Goal: Information Seeking & Learning: Check status

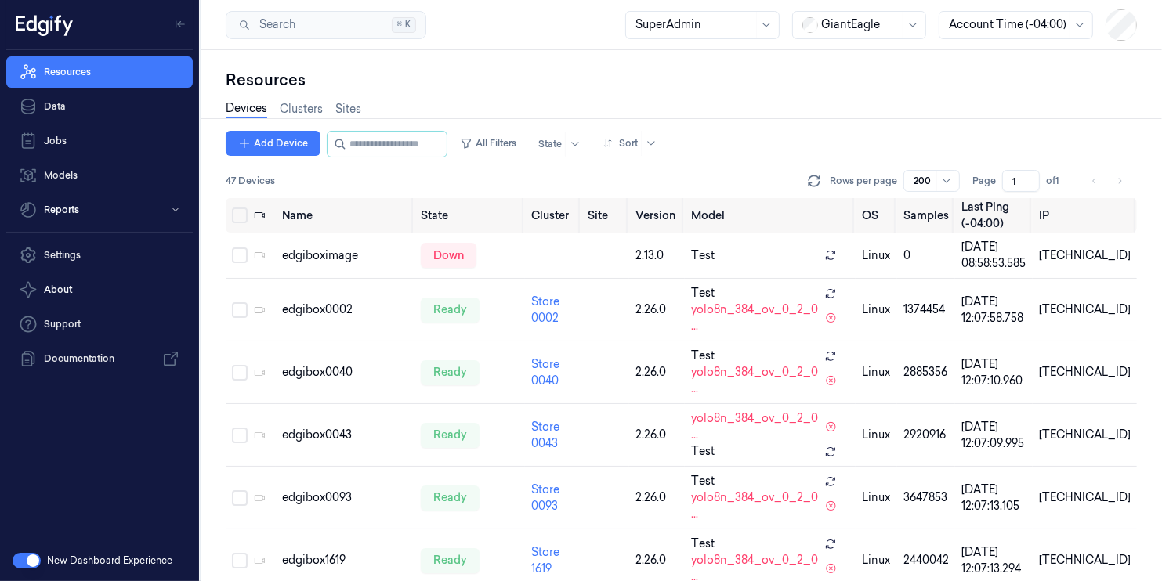
click at [84, 191] on nav "Resources Data Jobs Models Reports" at bounding box center [99, 140] width 193 height 169
click at [74, 95] on link "Data" at bounding box center [99, 106] width 186 height 31
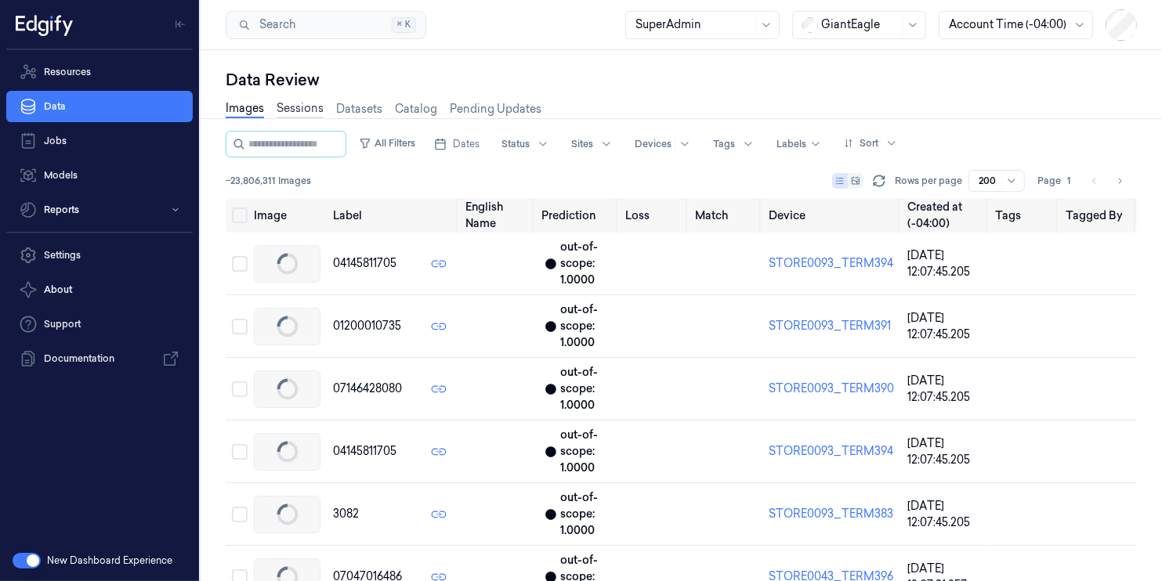
click at [286, 104] on link "Sessions" at bounding box center [300, 109] width 47 height 18
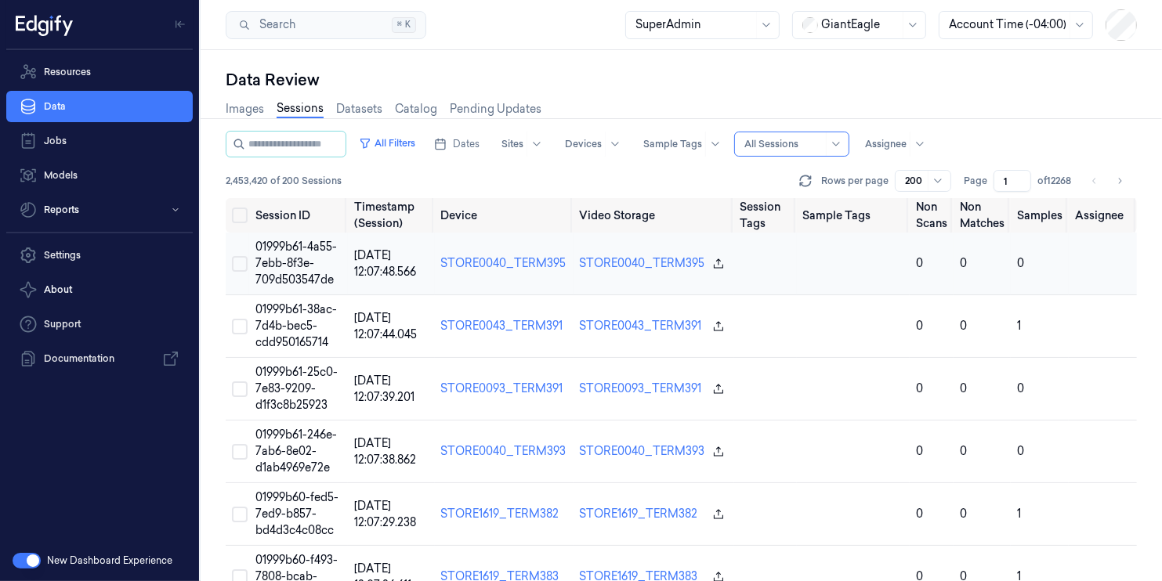
click at [325, 254] on td "01999b61-4a55-7ebb-8f3e-709d503547de" at bounding box center [298, 264] width 98 height 63
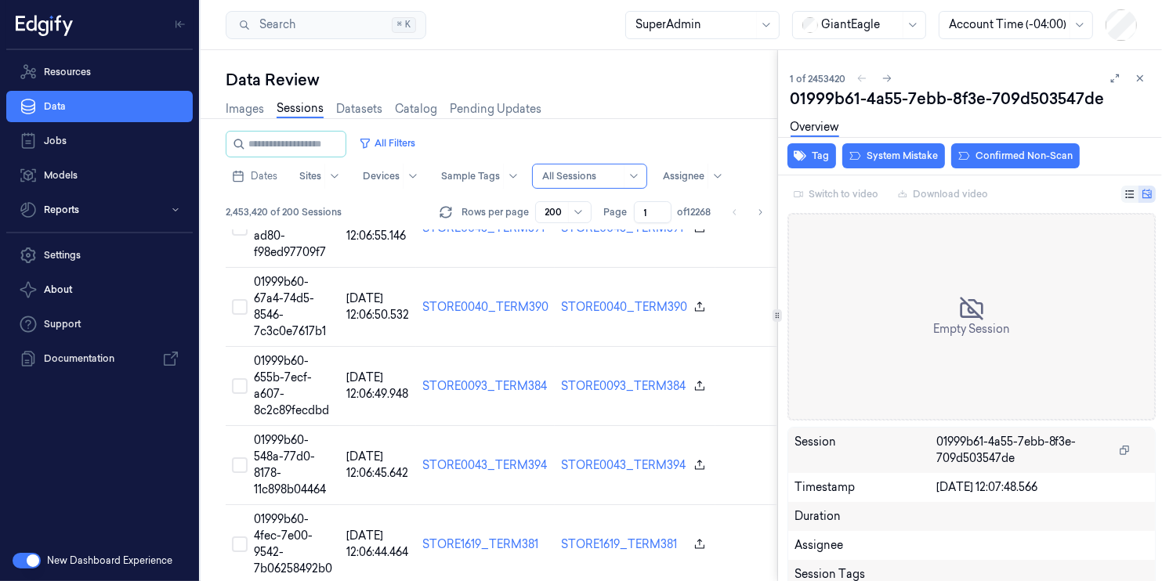
scroll to position [978, 0]
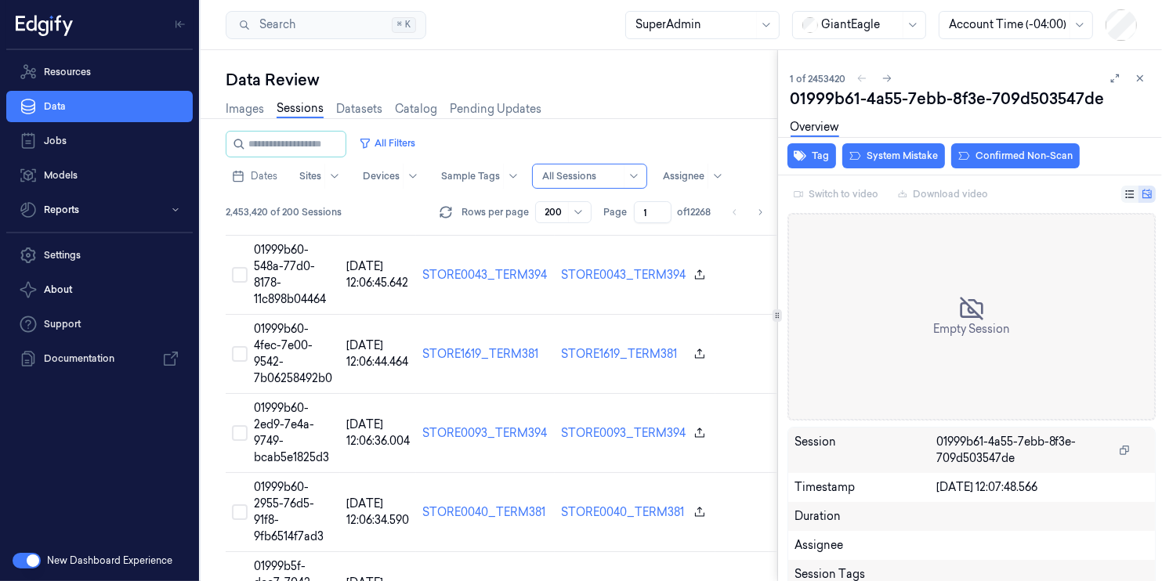
click at [1138, 78] on icon at bounding box center [1140, 78] width 5 height 5
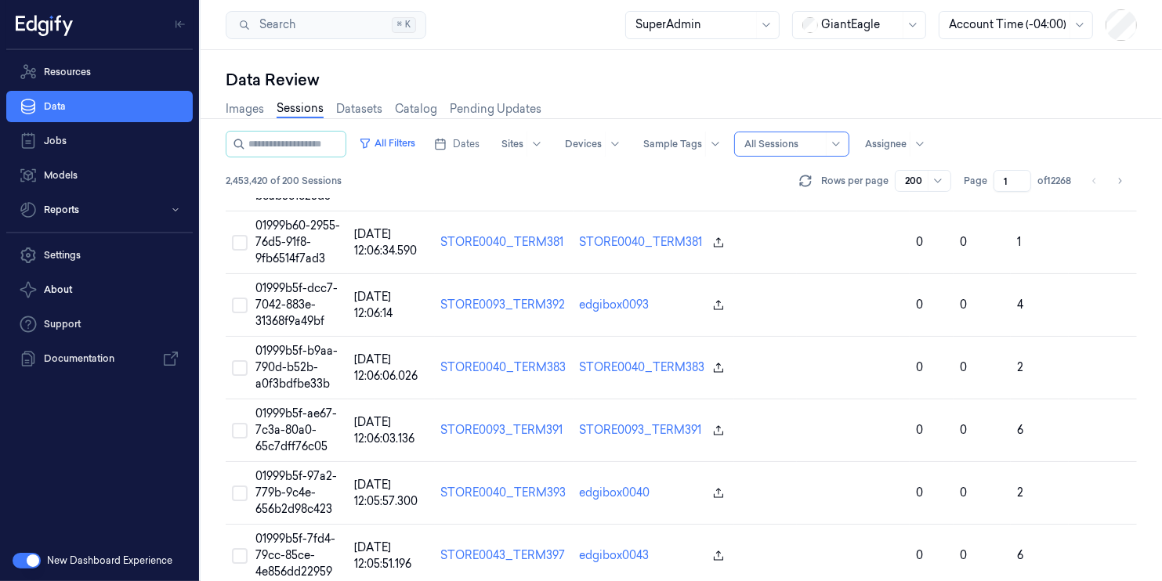
scroll to position [812, 0]
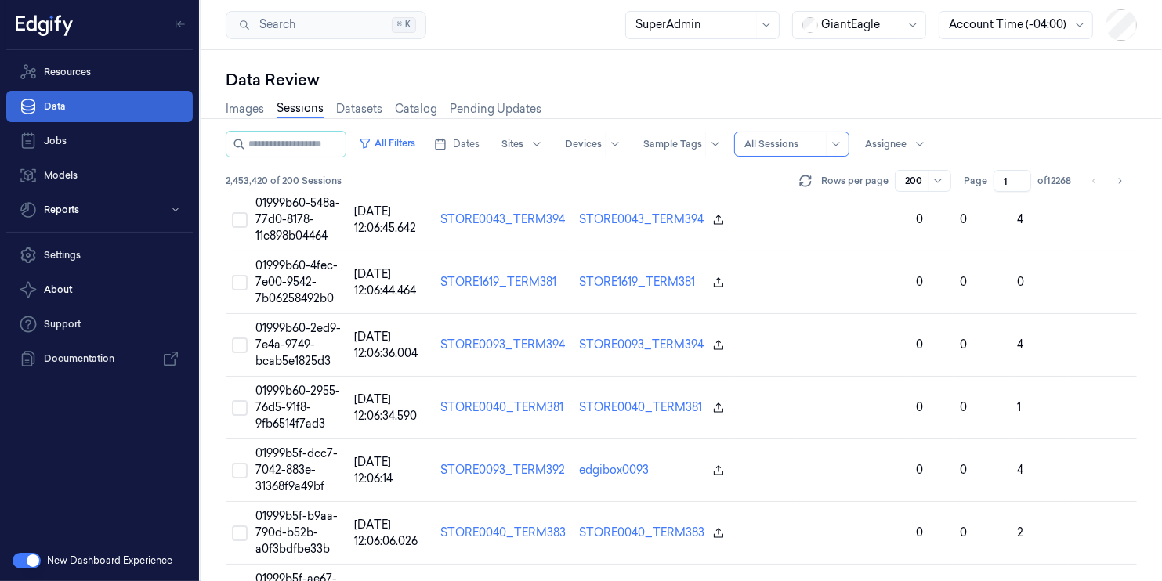
click at [102, 115] on link "Data" at bounding box center [99, 106] width 186 height 31
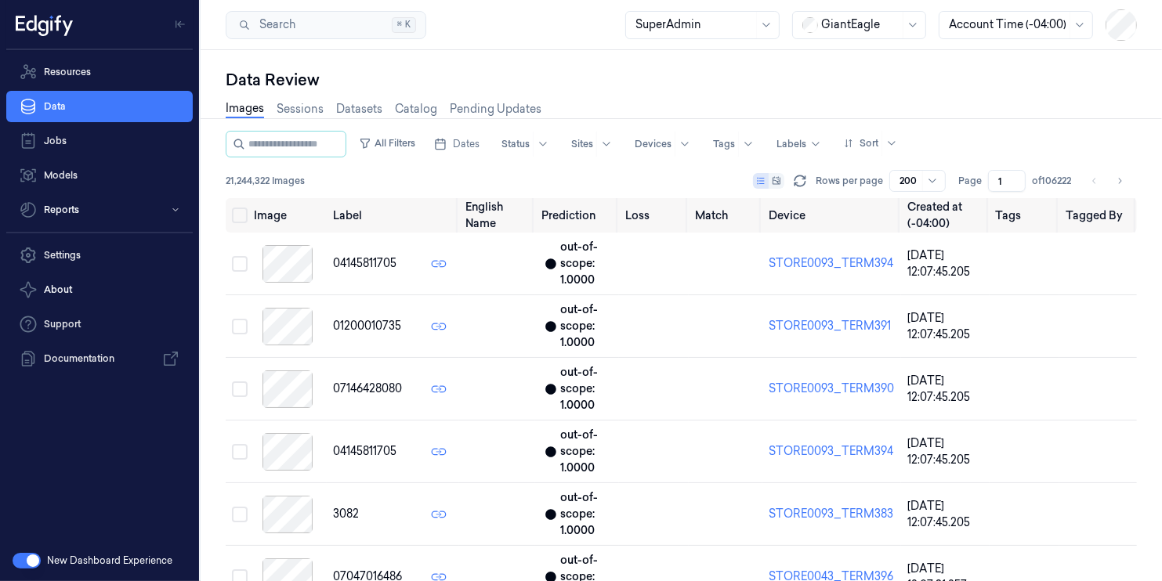
click at [1025, 23] on div at bounding box center [1008, 24] width 118 height 16
click at [990, 102] on div "Local (+03:00)" at bounding box center [987, 101] width 74 height 16
click at [1004, 31] on div at bounding box center [1008, 24] width 118 height 16
drag, startPoint x: 1000, startPoint y: 63, endPoint x: 0, endPoint y: 41, distance: 1000.0
click at [1000, 63] on div "Account Time (-04:00)" at bounding box center [1009, 59] width 118 height 16
